Goal: Transaction & Acquisition: Purchase product/service

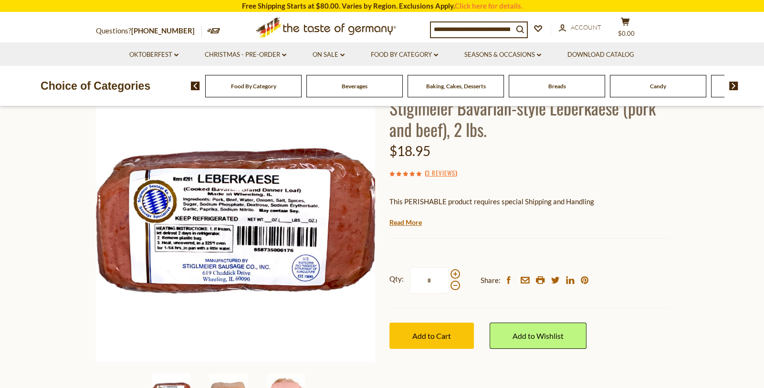
scroll to position [81, 0]
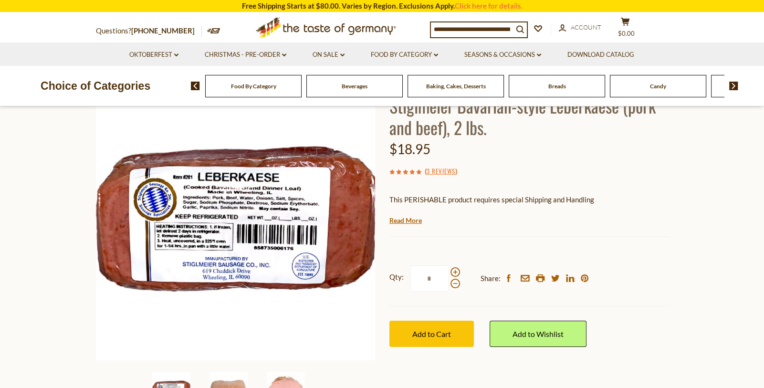
click at [481, 89] on span "Baking, Cakes, Desserts" at bounding box center [456, 86] width 60 height 7
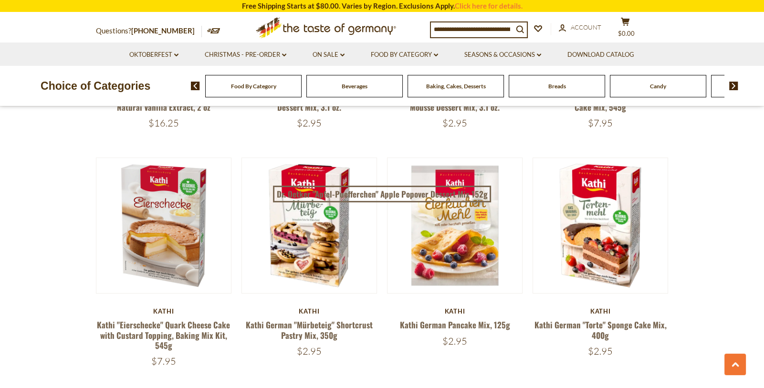
scroll to position [725, 0]
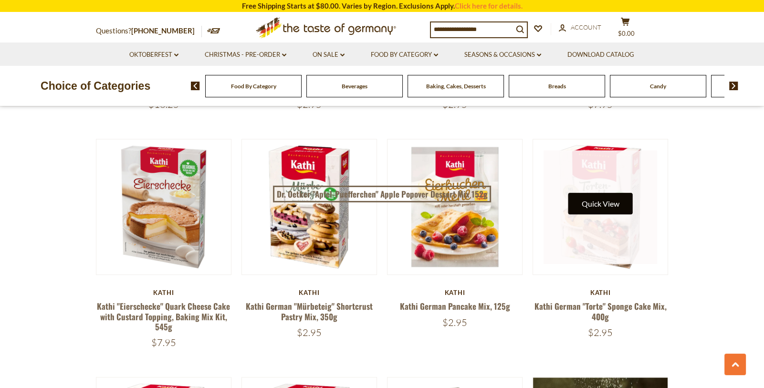
click at [608, 206] on button "Quick View" at bounding box center [600, 203] width 64 height 21
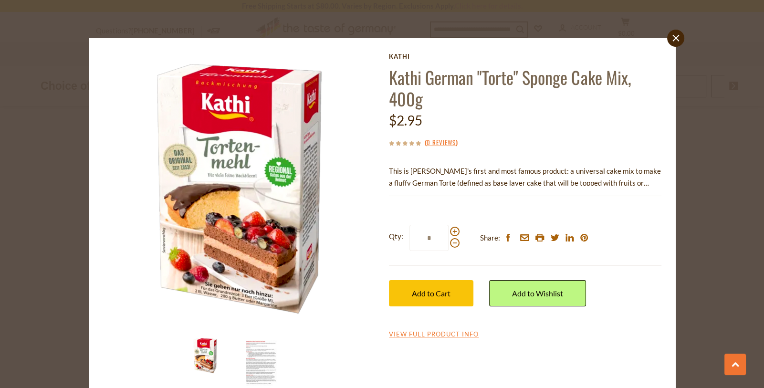
click at [263, 350] on img at bounding box center [261, 361] width 38 height 50
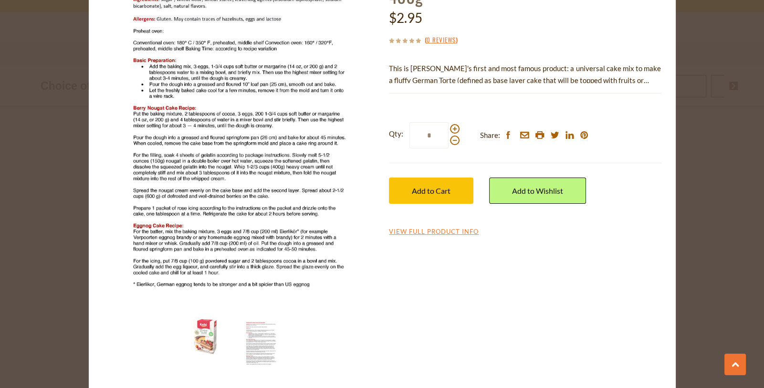
scroll to position [103, 0]
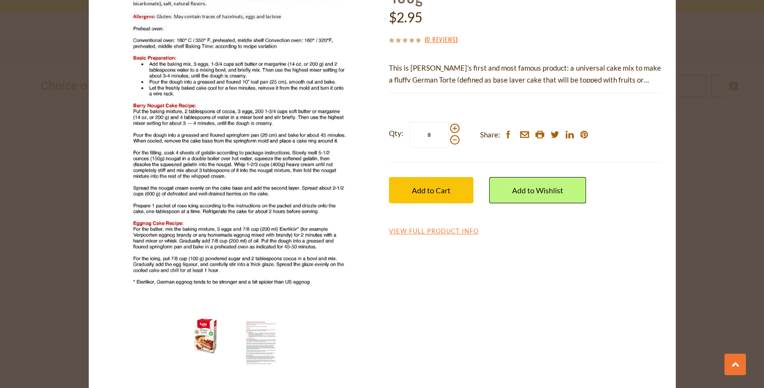
click at [210, 334] on img at bounding box center [205, 336] width 38 height 38
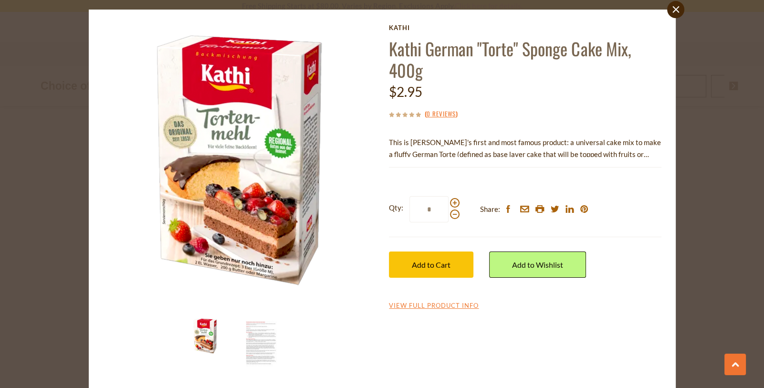
scroll to position [19, 0]
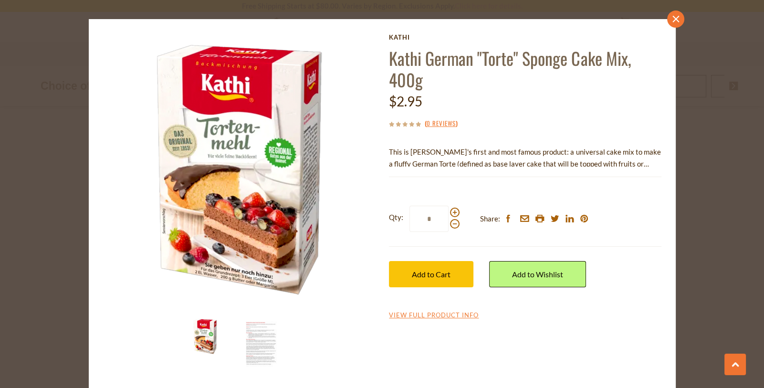
click at [677, 16] on icon "close" at bounding box center [675, 19] width 7 height 7
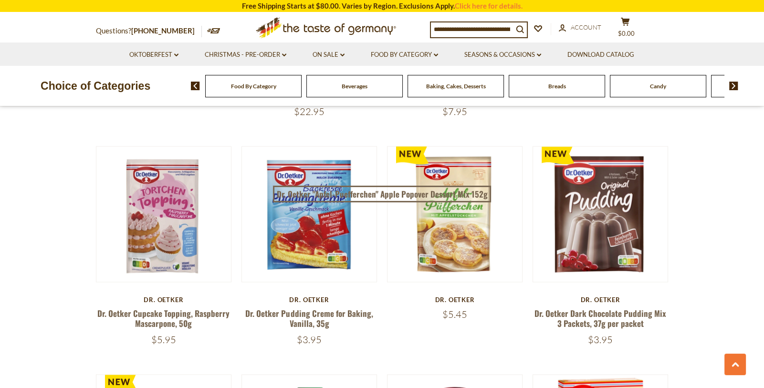
scroll to position [1871, 0]
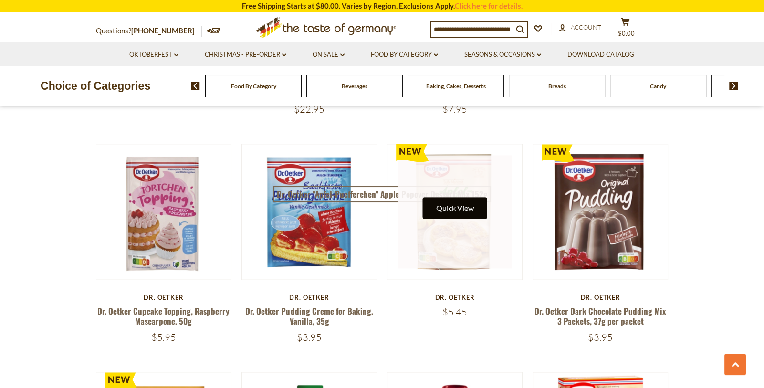
click at [470, 216] on button "Quick View" at bounding box center [455, 207] width 64 height 21
